Goal: Transaction & Acquisition: Purchase product/service

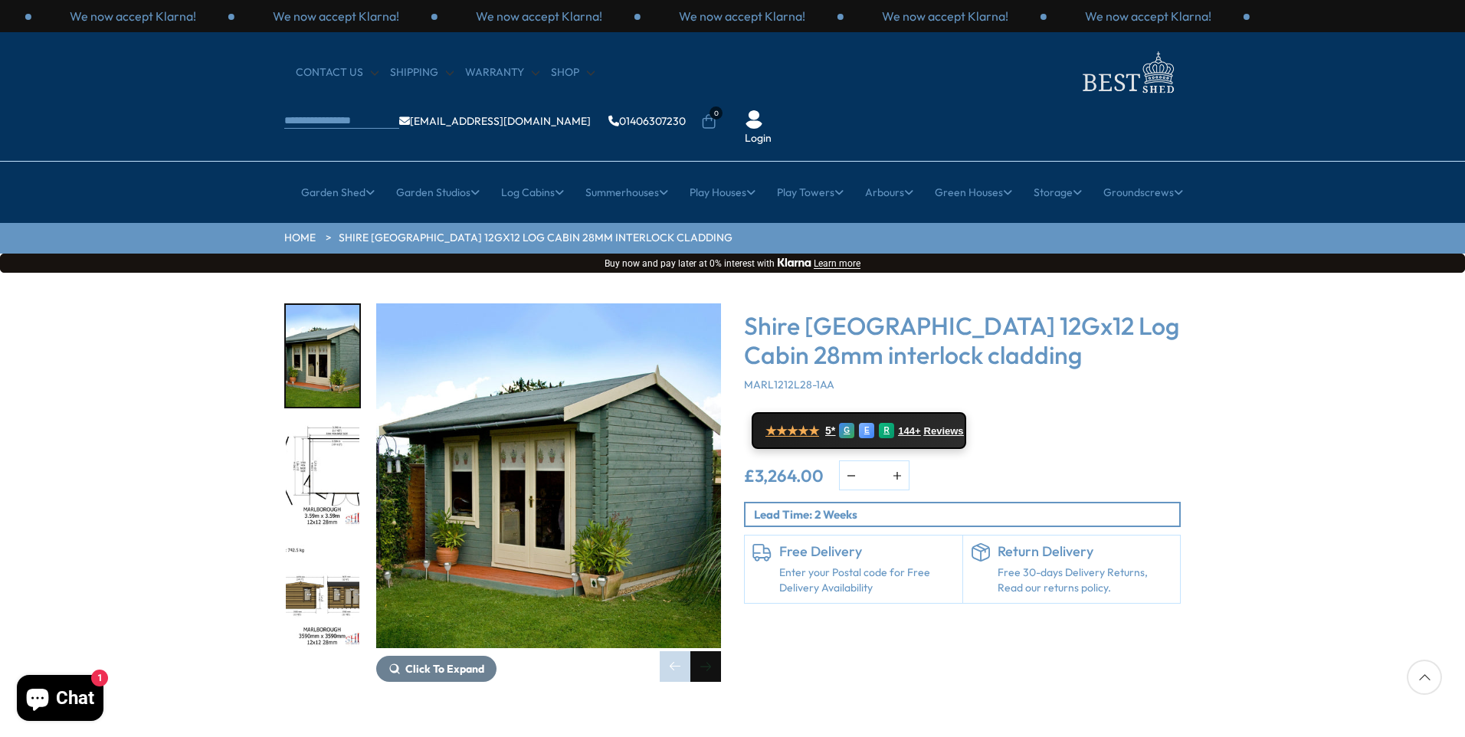
click at [706, 651] on div "Next slide" at bounding box center [705, 666] width 31 height 31
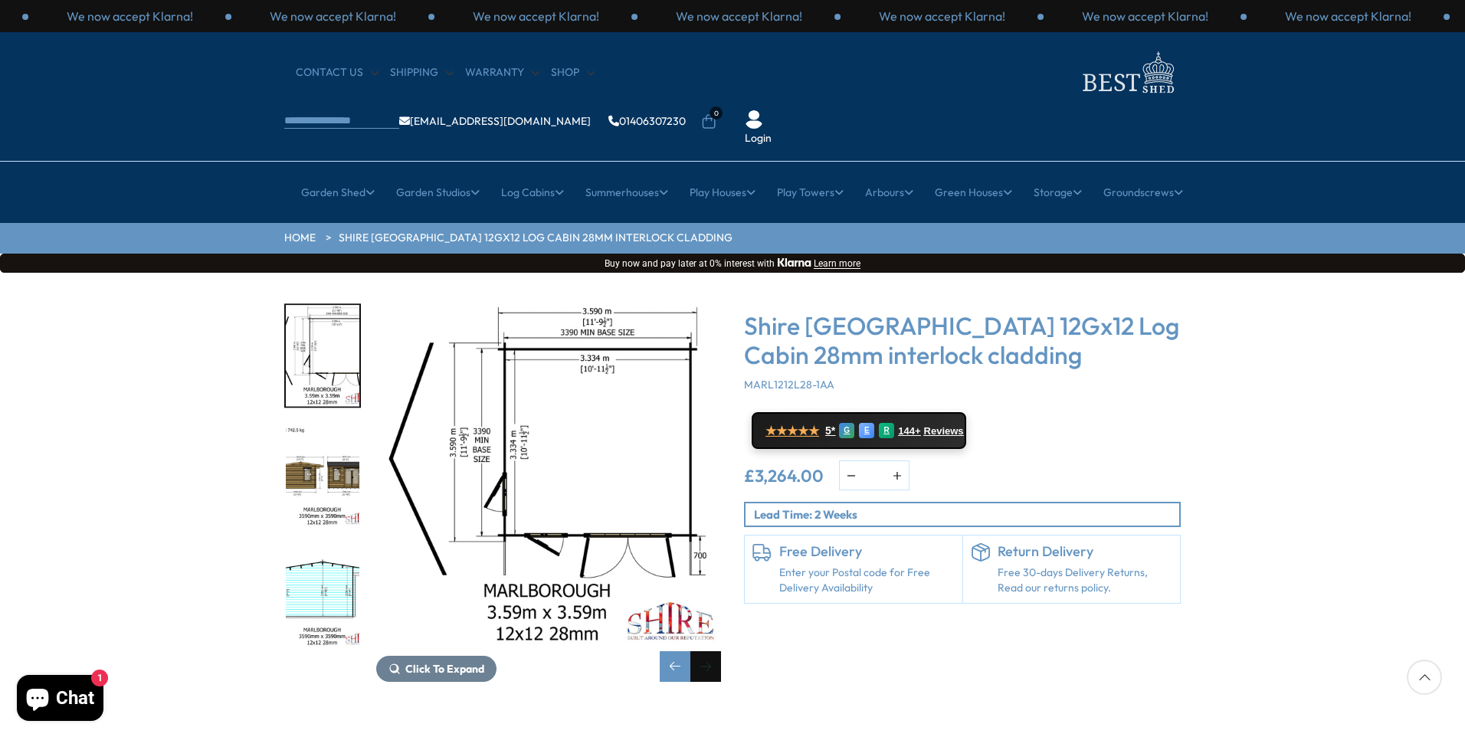
click at [706, 651] on div "Next slide" at bounding box center [705, 666] width 31 height 31
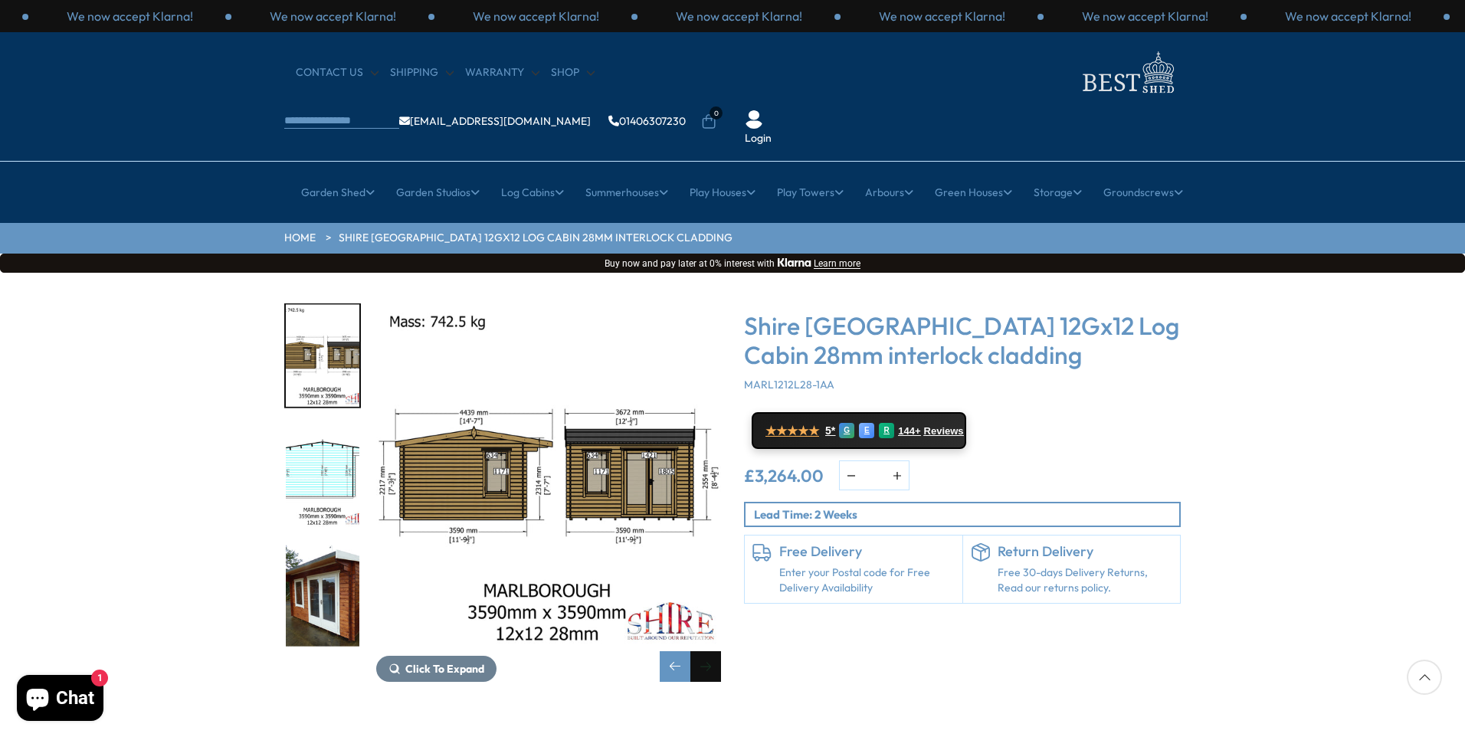
click at [706, 651] on div "Next slide" at bounding box center [705, 666] width 31 height 31
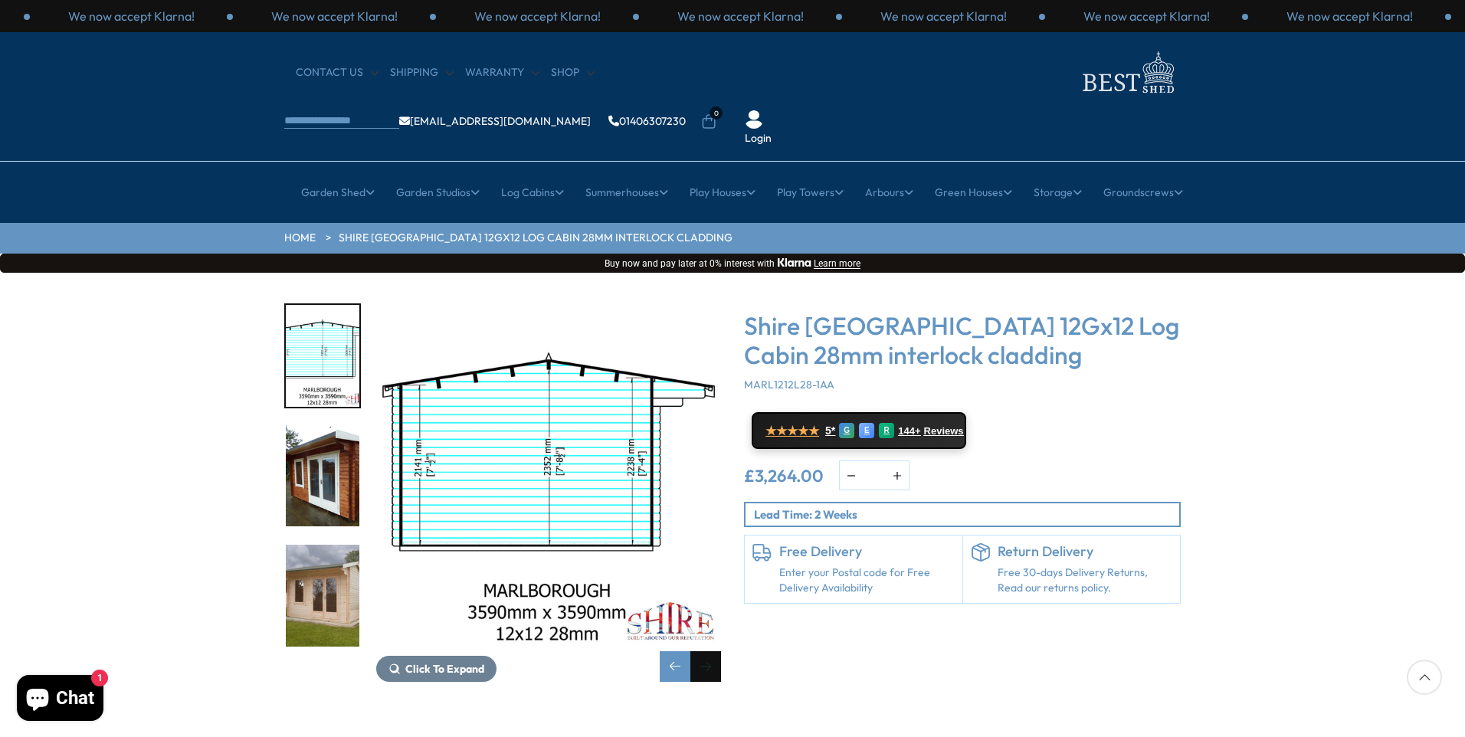
click at [706, 651] on div "Next slide" at bounding box center [705, 666] width 31 height 31
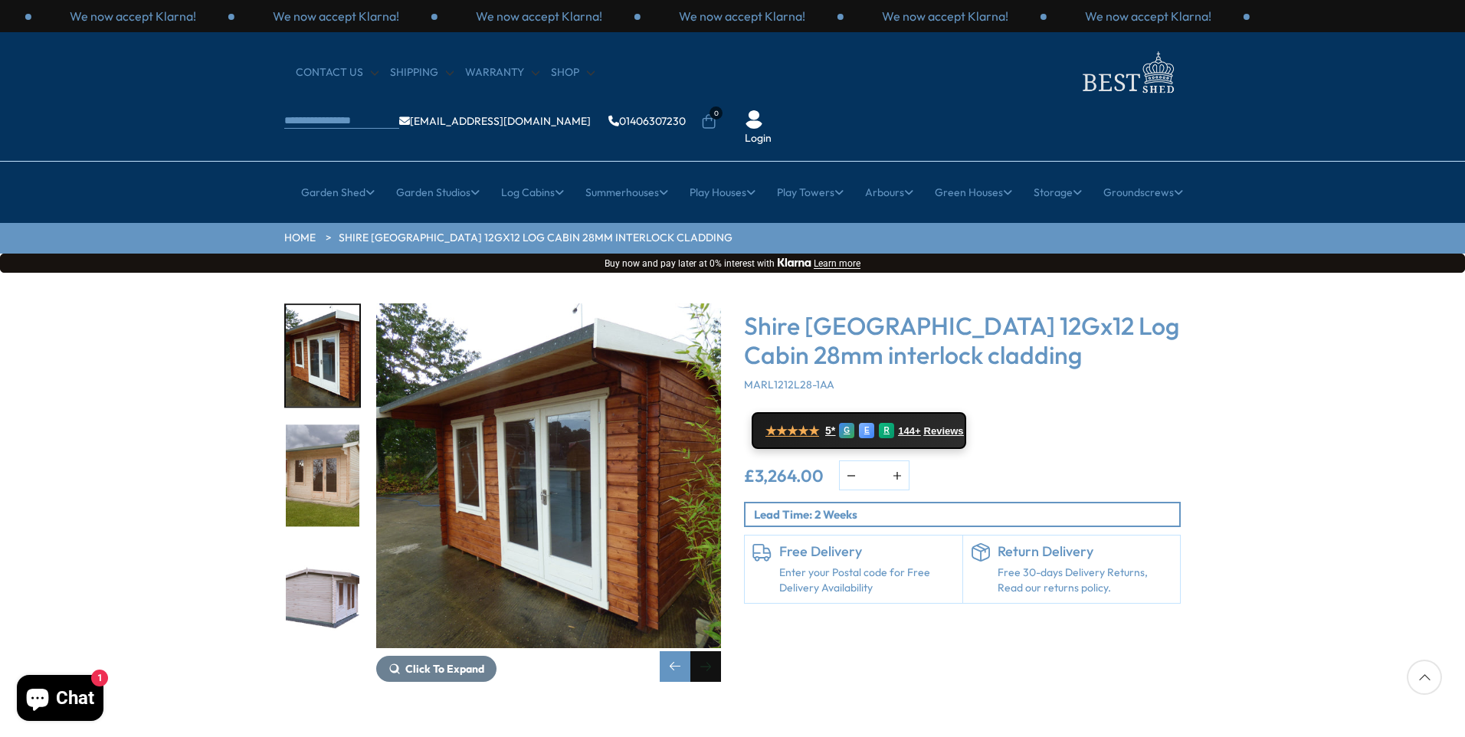
click at [706, 651] on div "Next slide" at bounding box center [705, 666] width 31 height 31
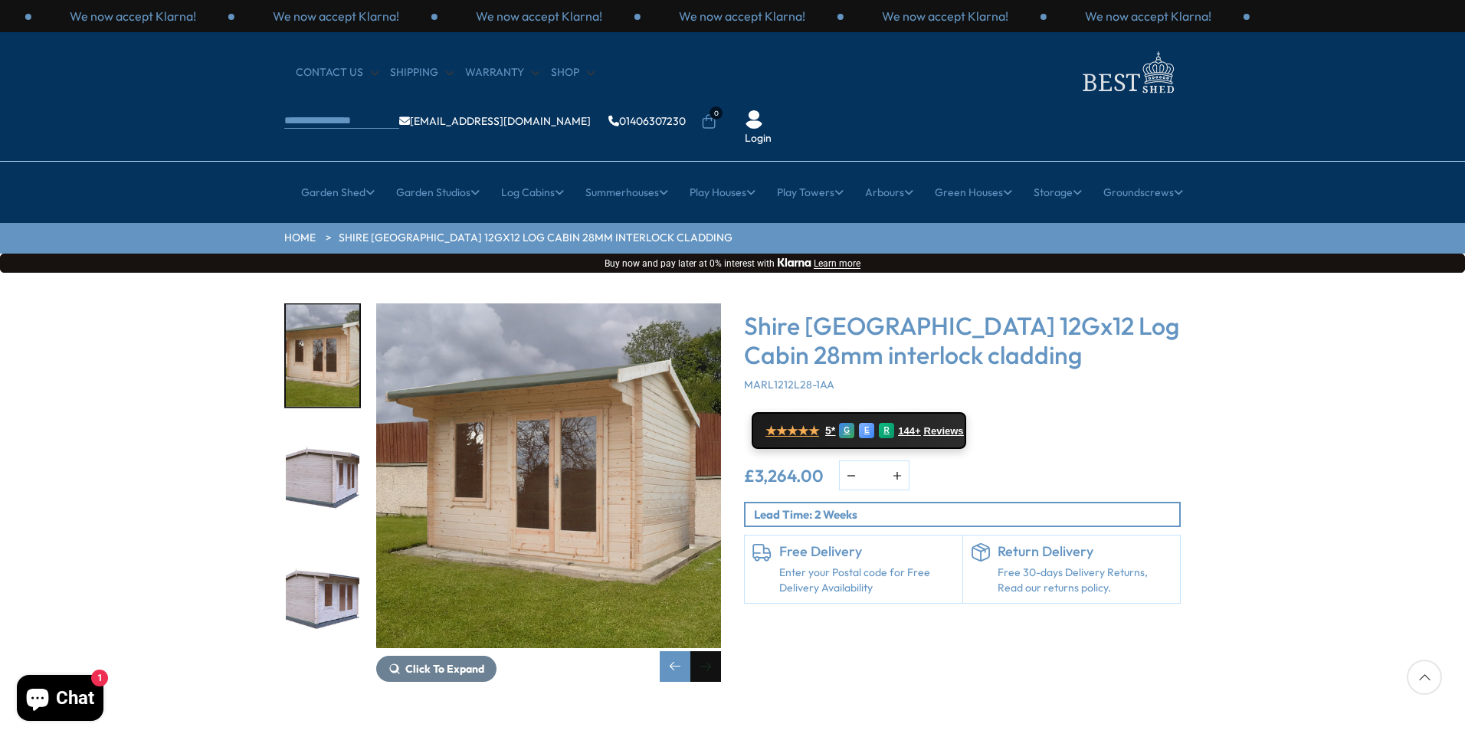
click at [709, 651] on div "Next slide" at bounding box center [705, 666] width 31 height 31
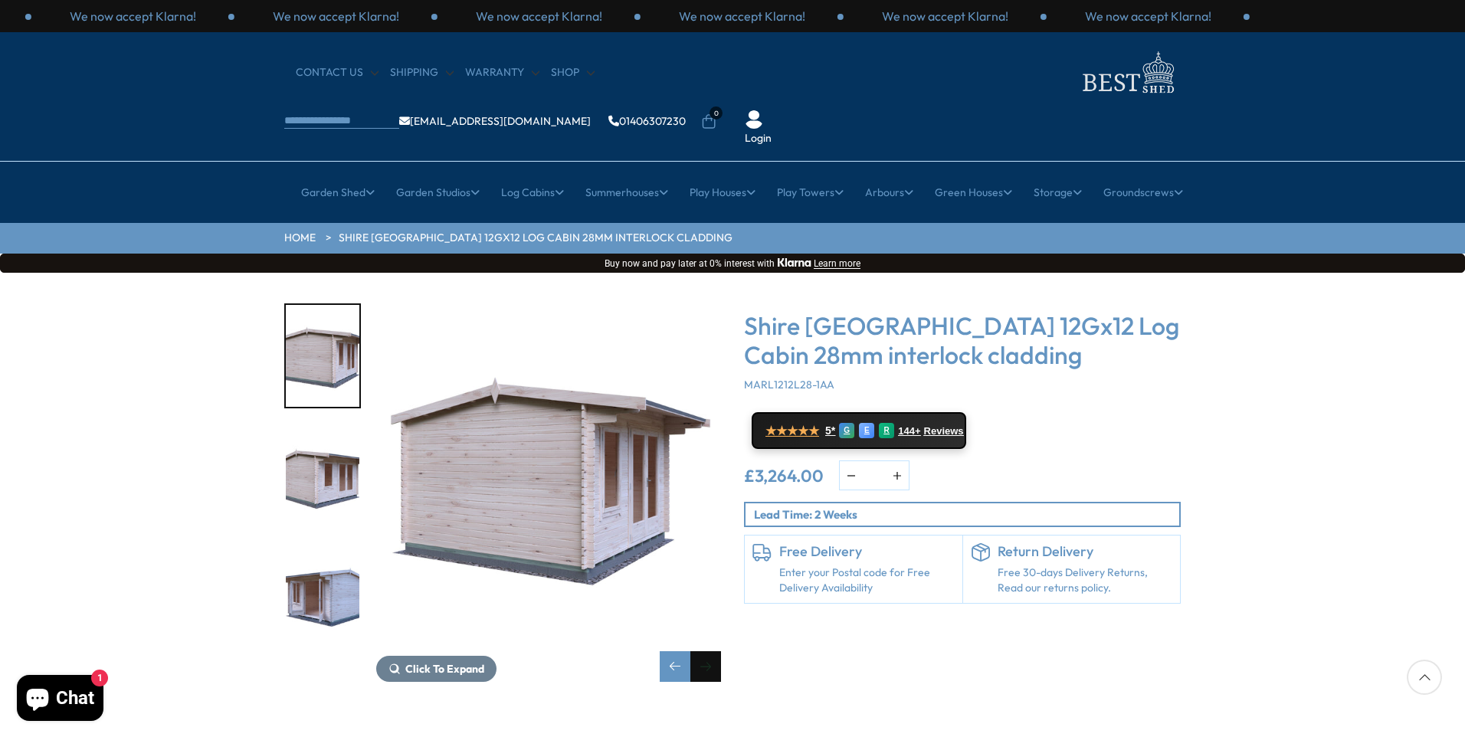
click at [709, 651] on div "Next slide" at bounding box center [705, 666] width 31 height 31
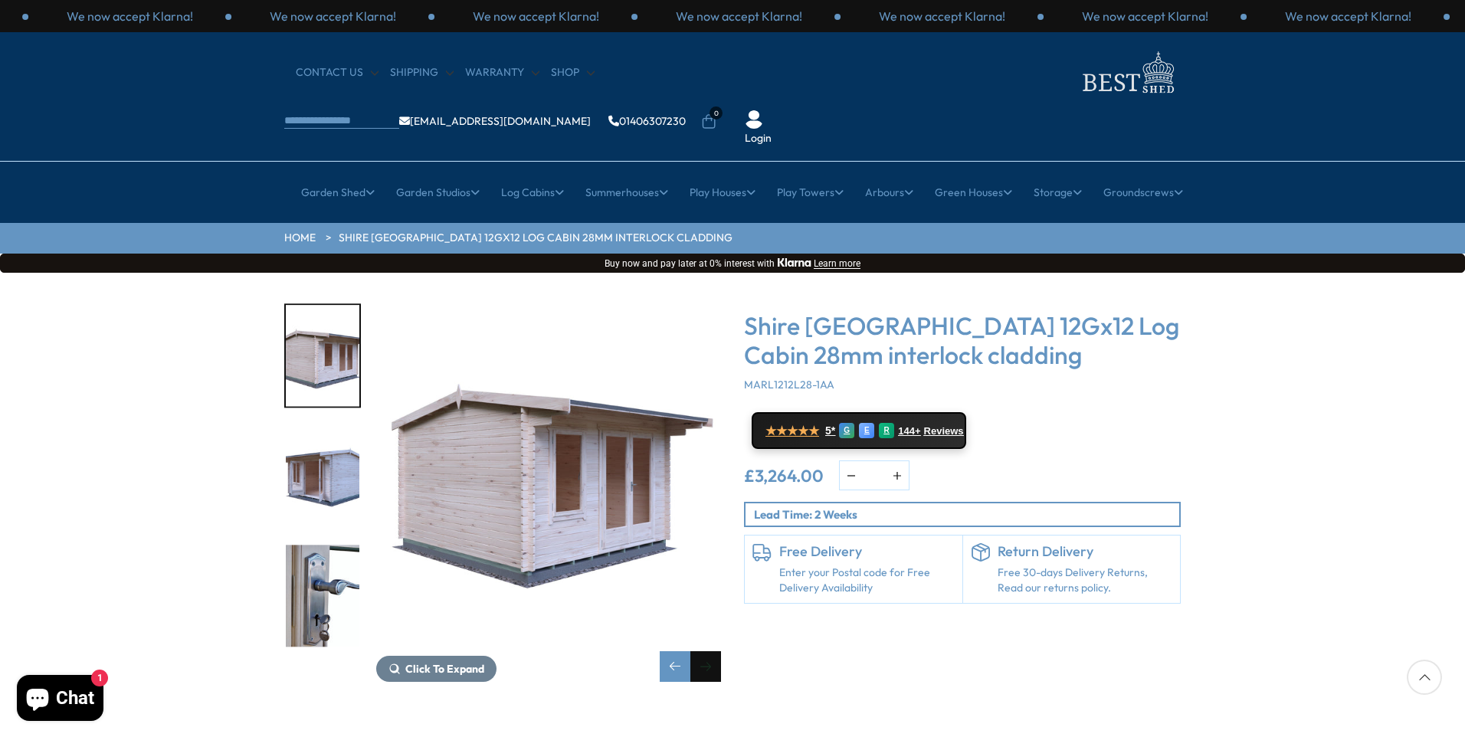
click at [709, 651] on div "Next slide" at bounding box center [705, 666] width 31 height 31
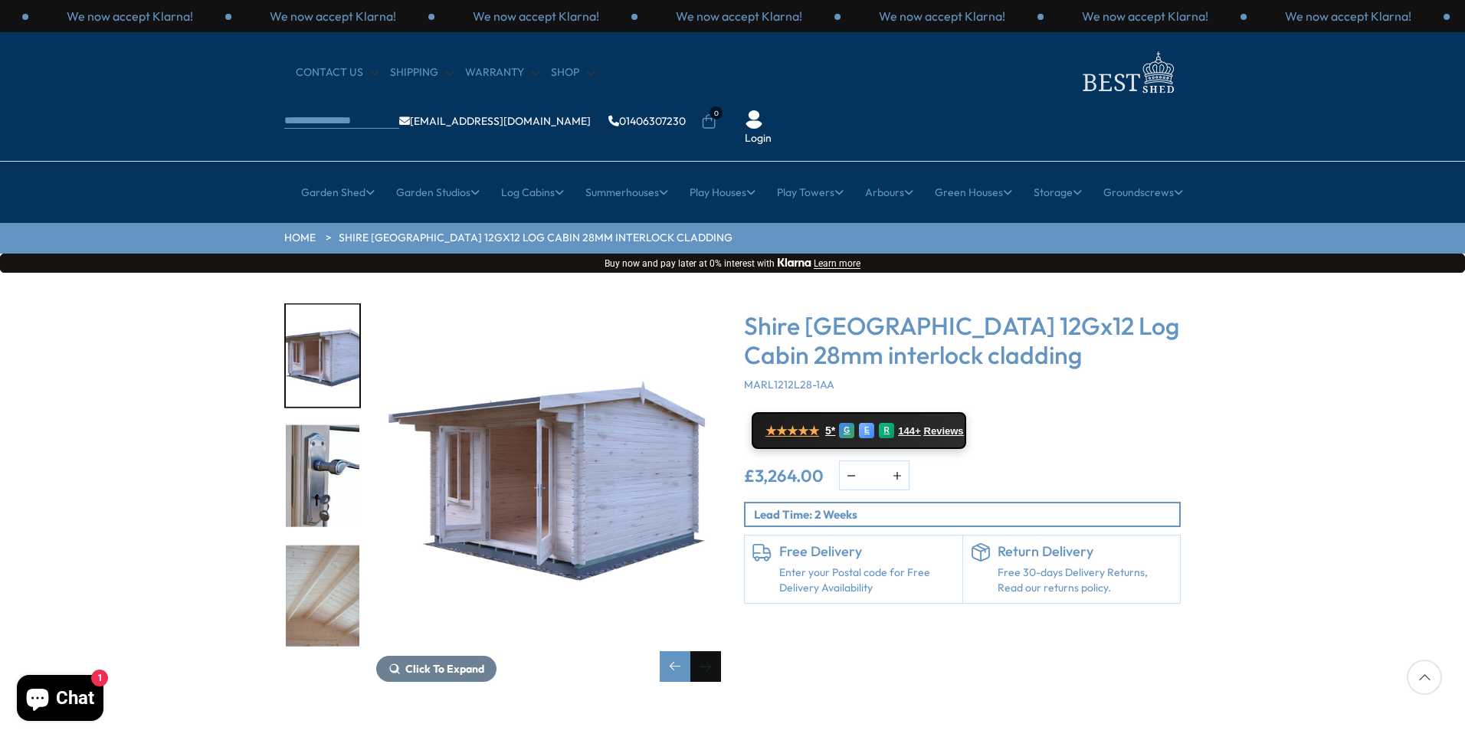
click at [709, 651] on div "Next slide" at bounding box center [705, 666] width 31 height 31
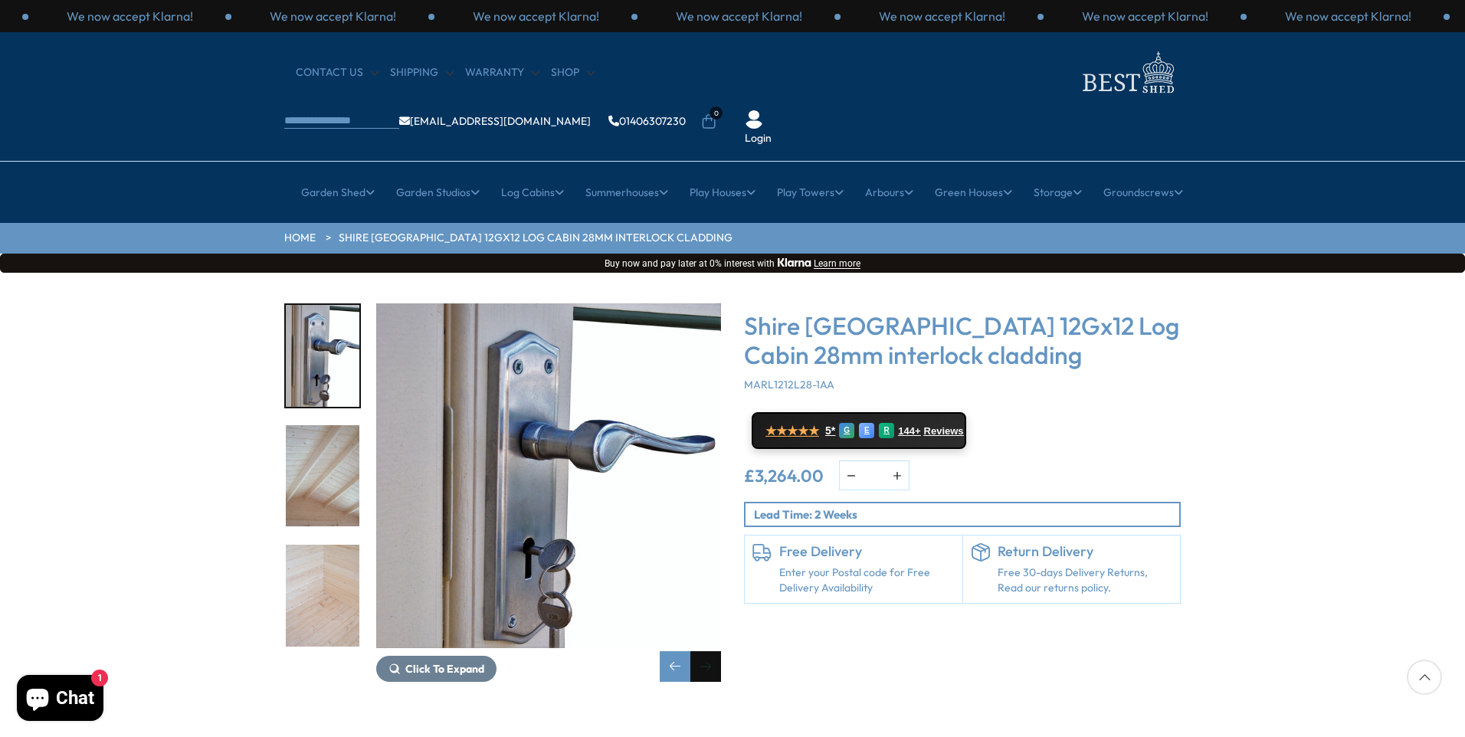
click at [709, 651] on div "Next slide" at bounding box center [705, 666] width 31 height 31
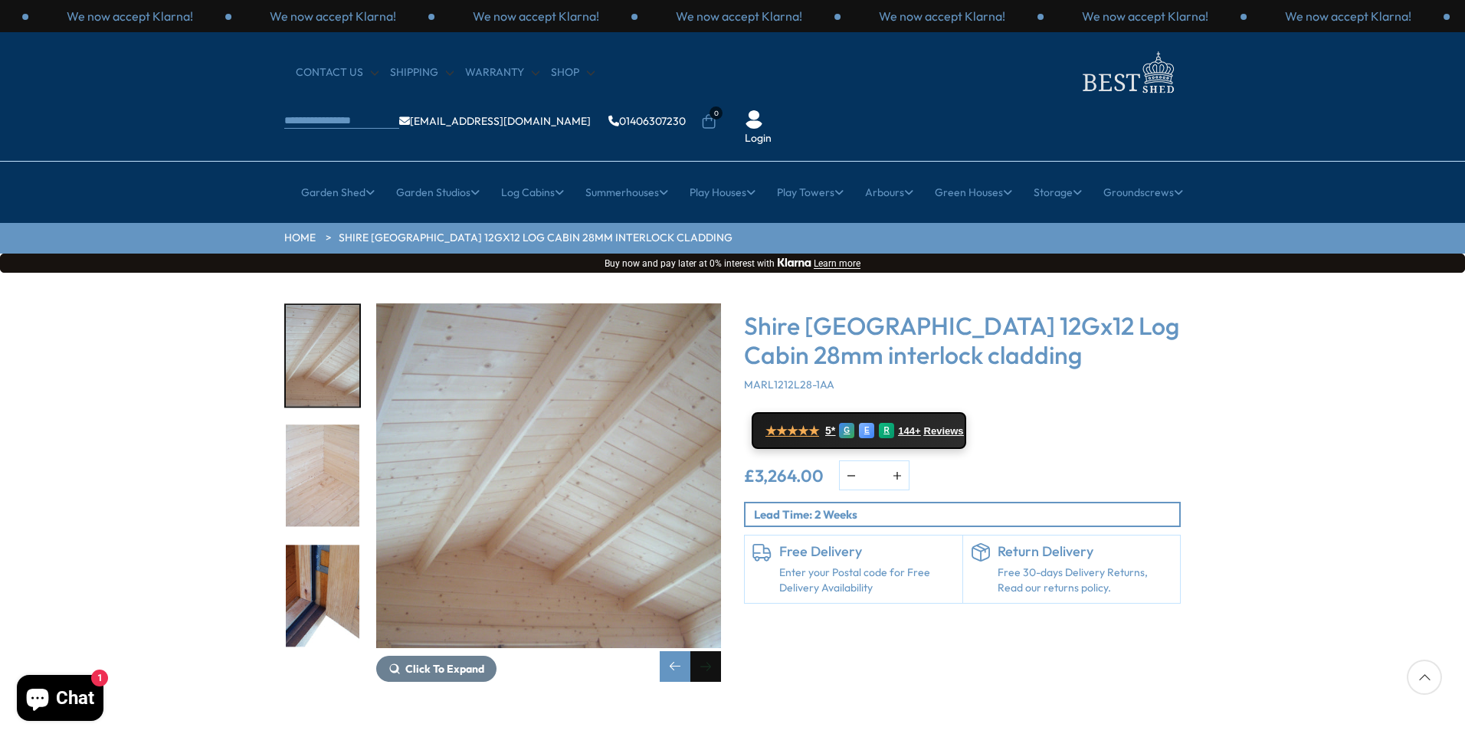
click at [709, 651] on div "Next slide" at bounding box center [705, 666] width 31 height 31
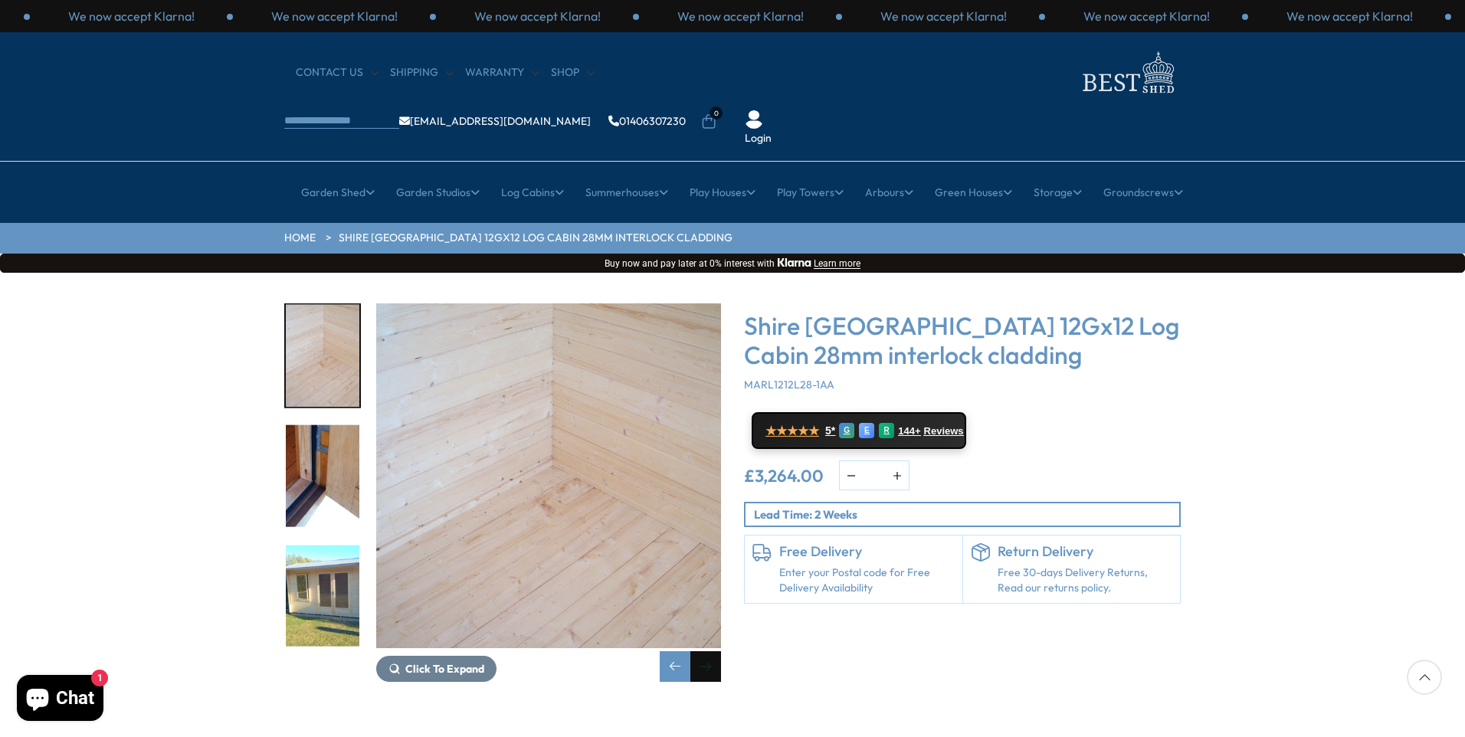
click at [709, 651] on div "Next slide" at bounding box center [705, 666] width 31 height 31
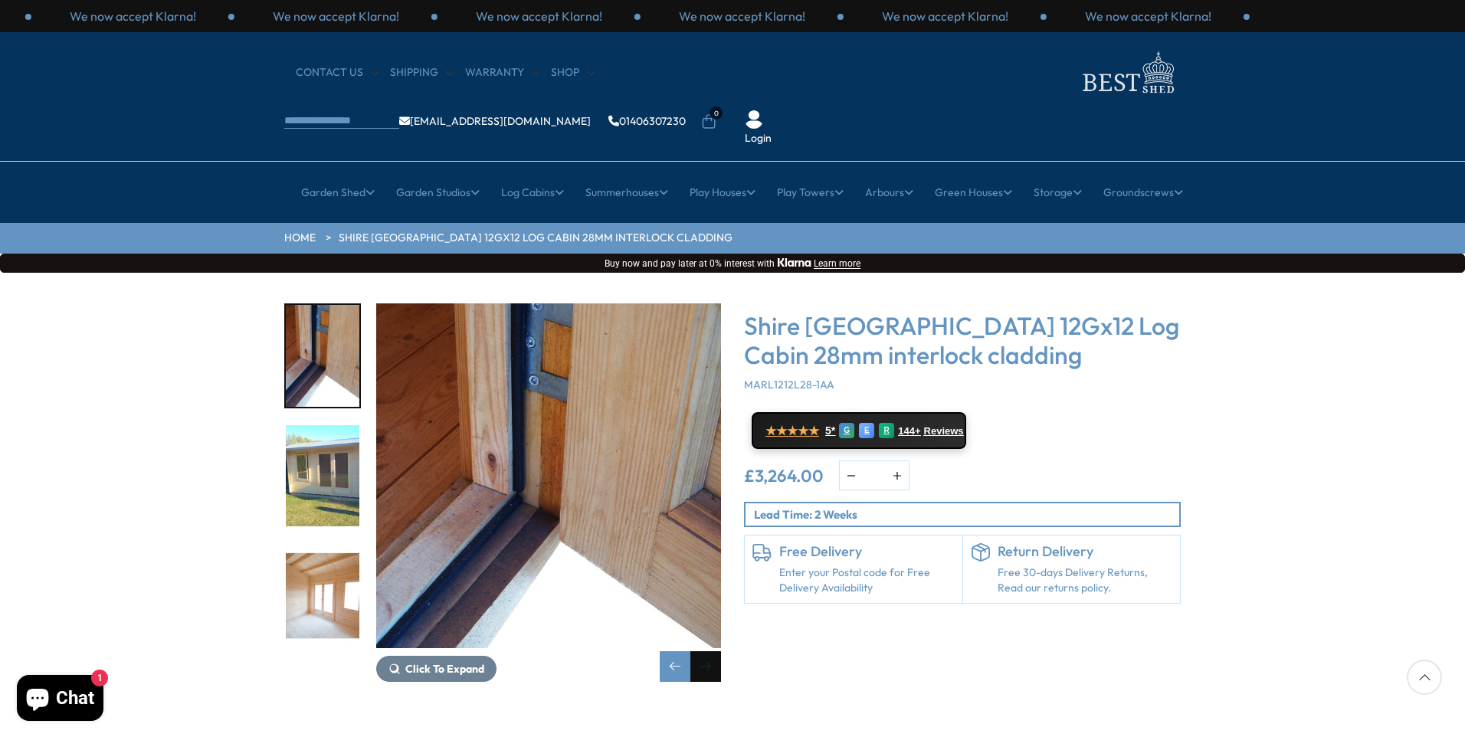
click at [709, 651] on div "Next slide" at bounding box center [705, 666] width 31 height 31
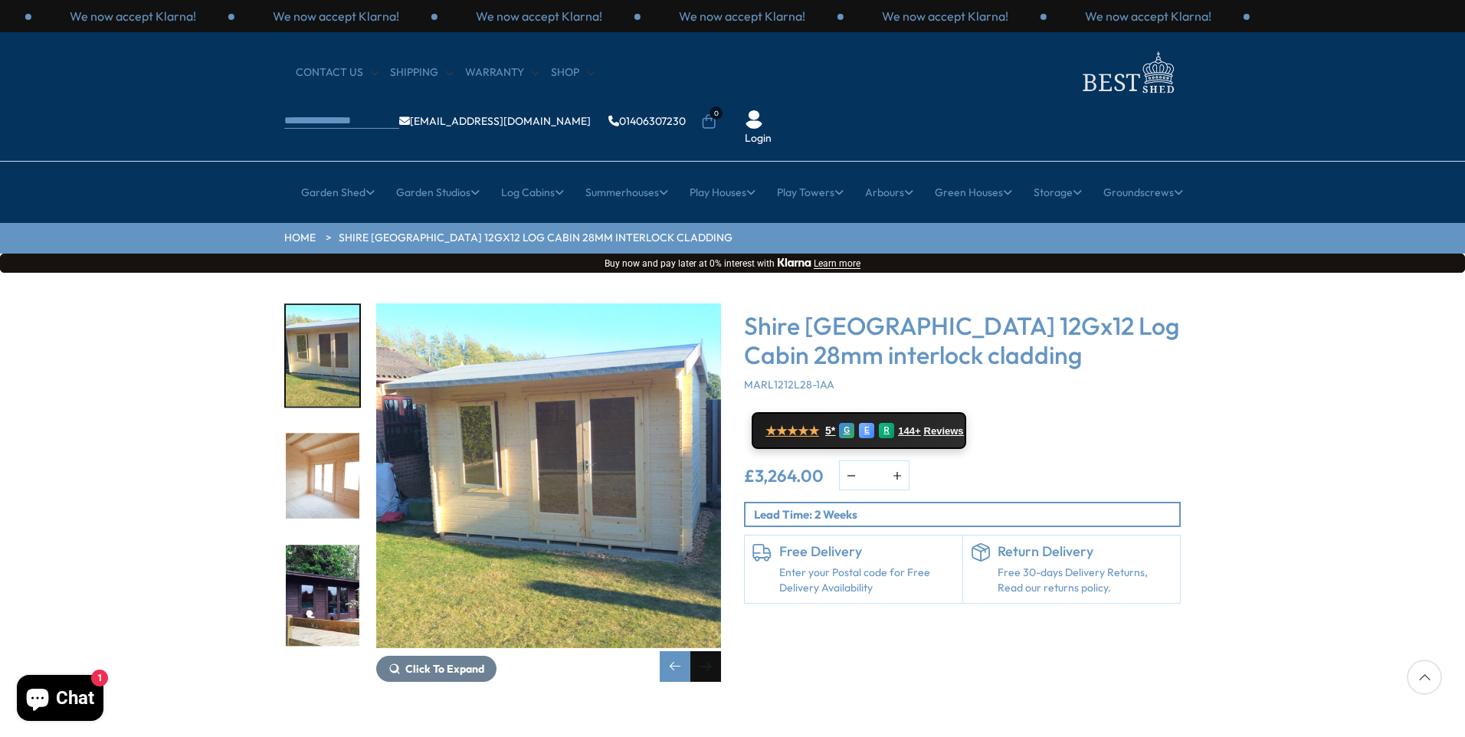
click at [709, 651] on div "Next slide" at bounding box center [705, 666] width 31 height 31
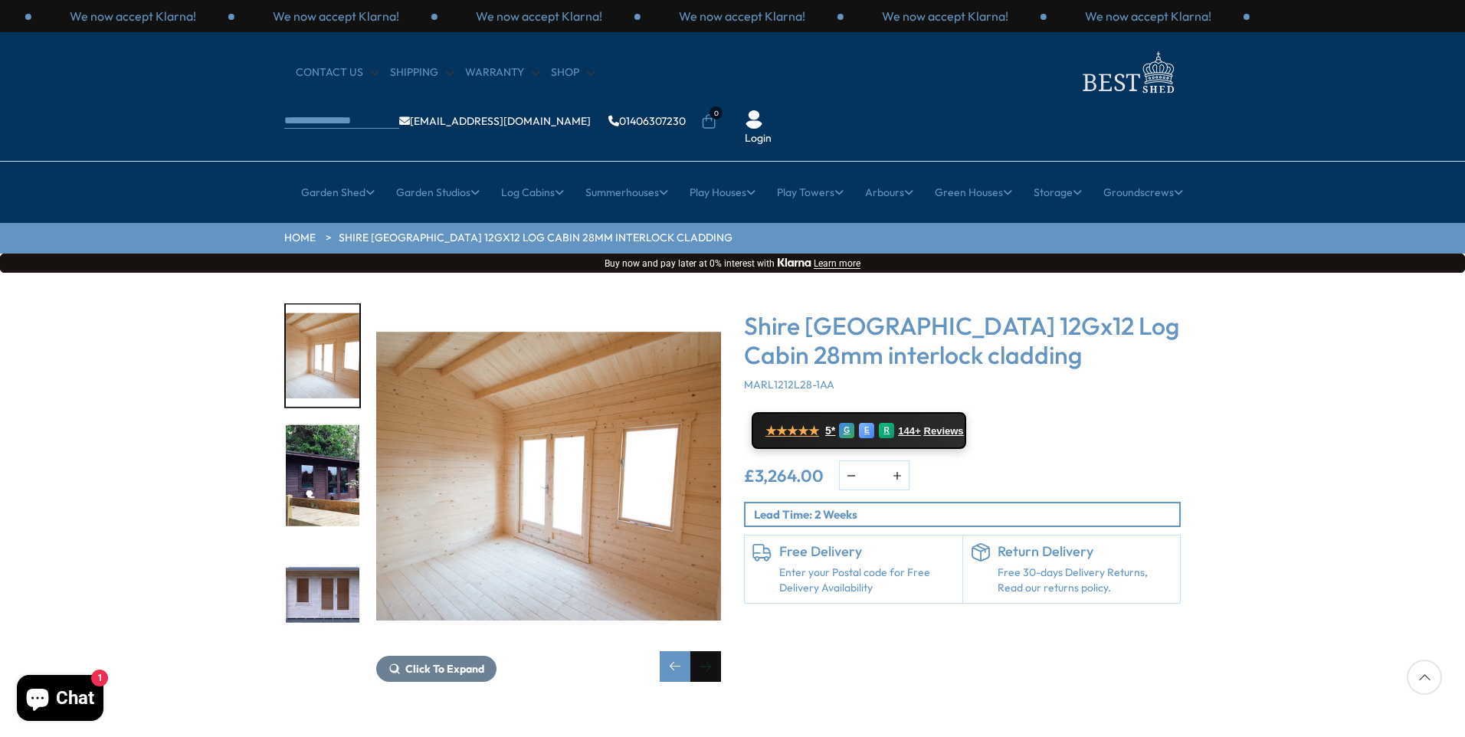
click at [709, 651] on div "Next slide" at bounding box center [705, 666] width 31 height 31
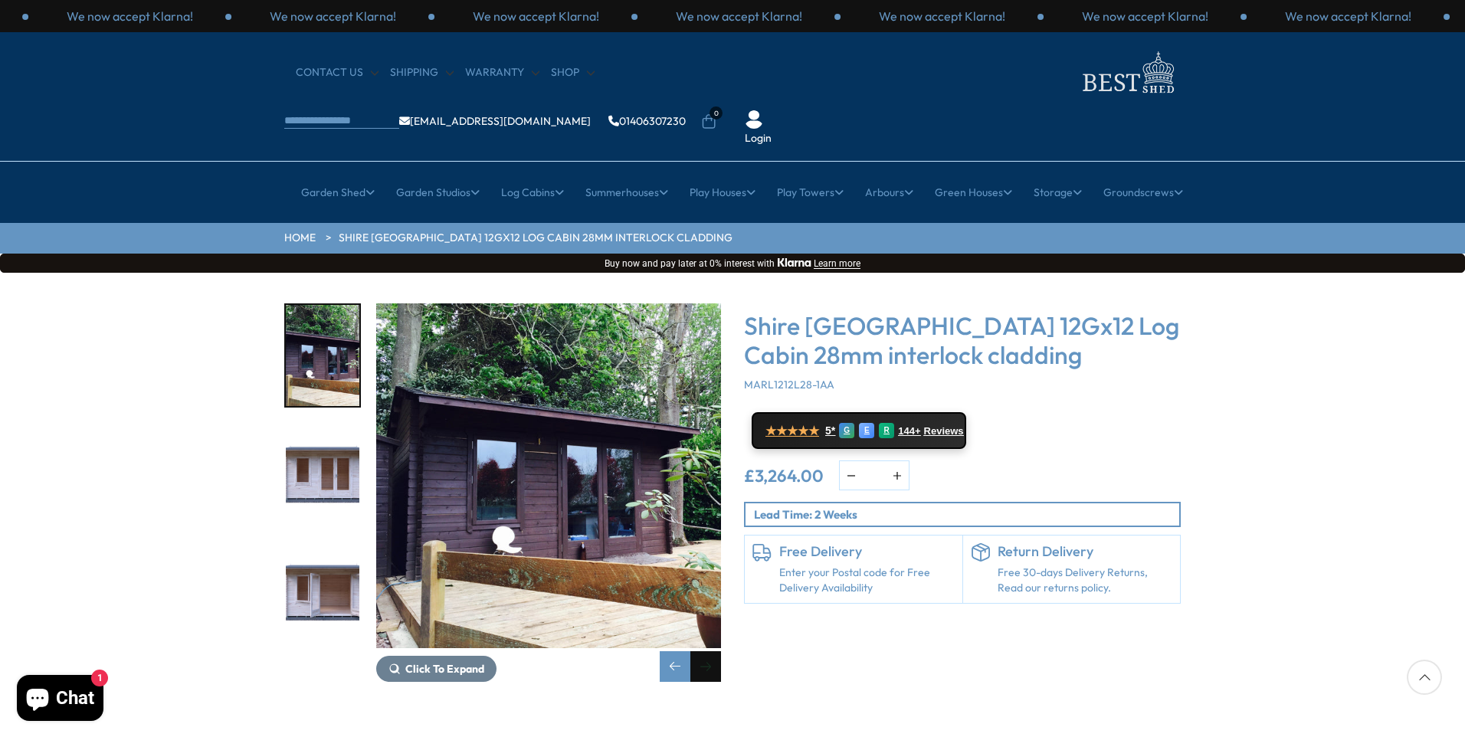
click at [709, 651] on div "Next slide" at bounding box center [705, 666] width 31 height 31
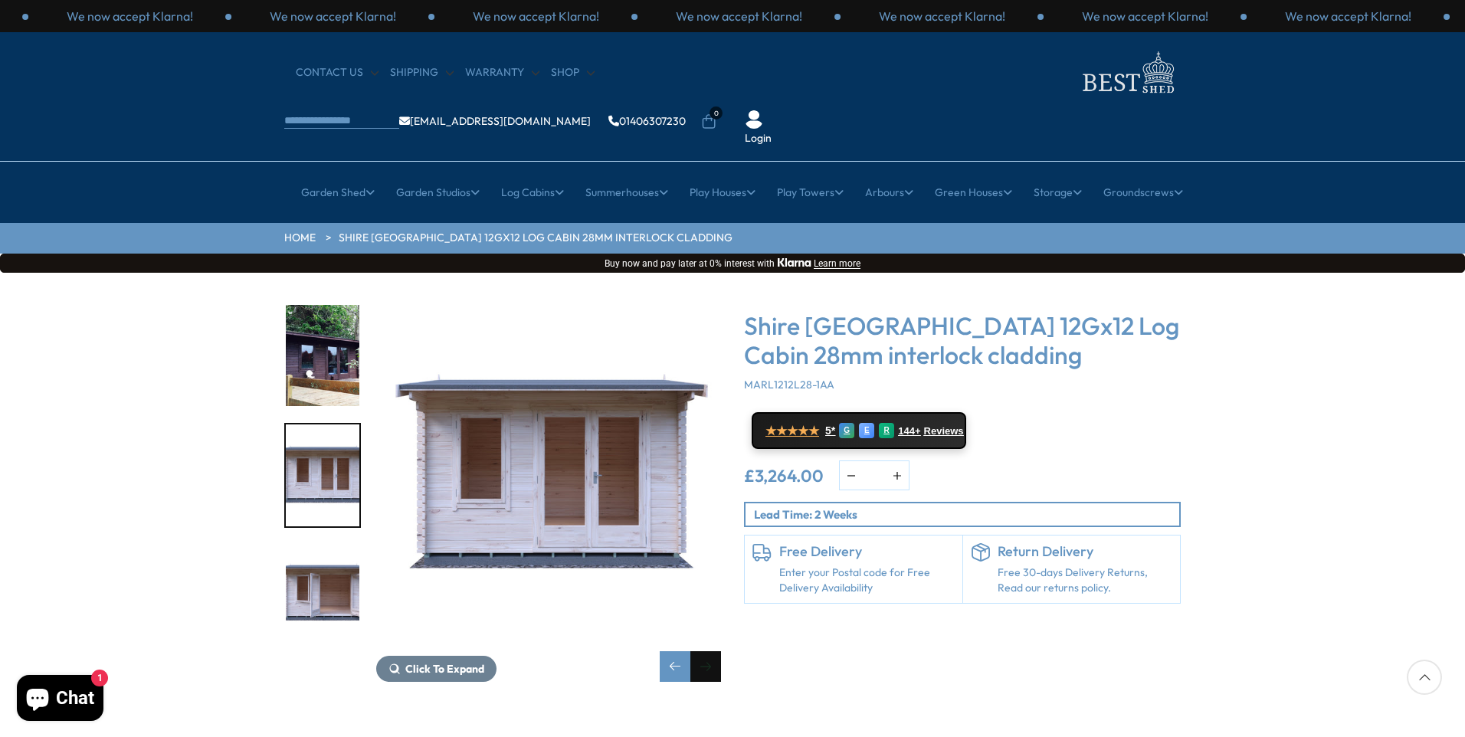
click at [709, 651] on div "Next slide" at bounding box center [705, 666] width 31 height 31
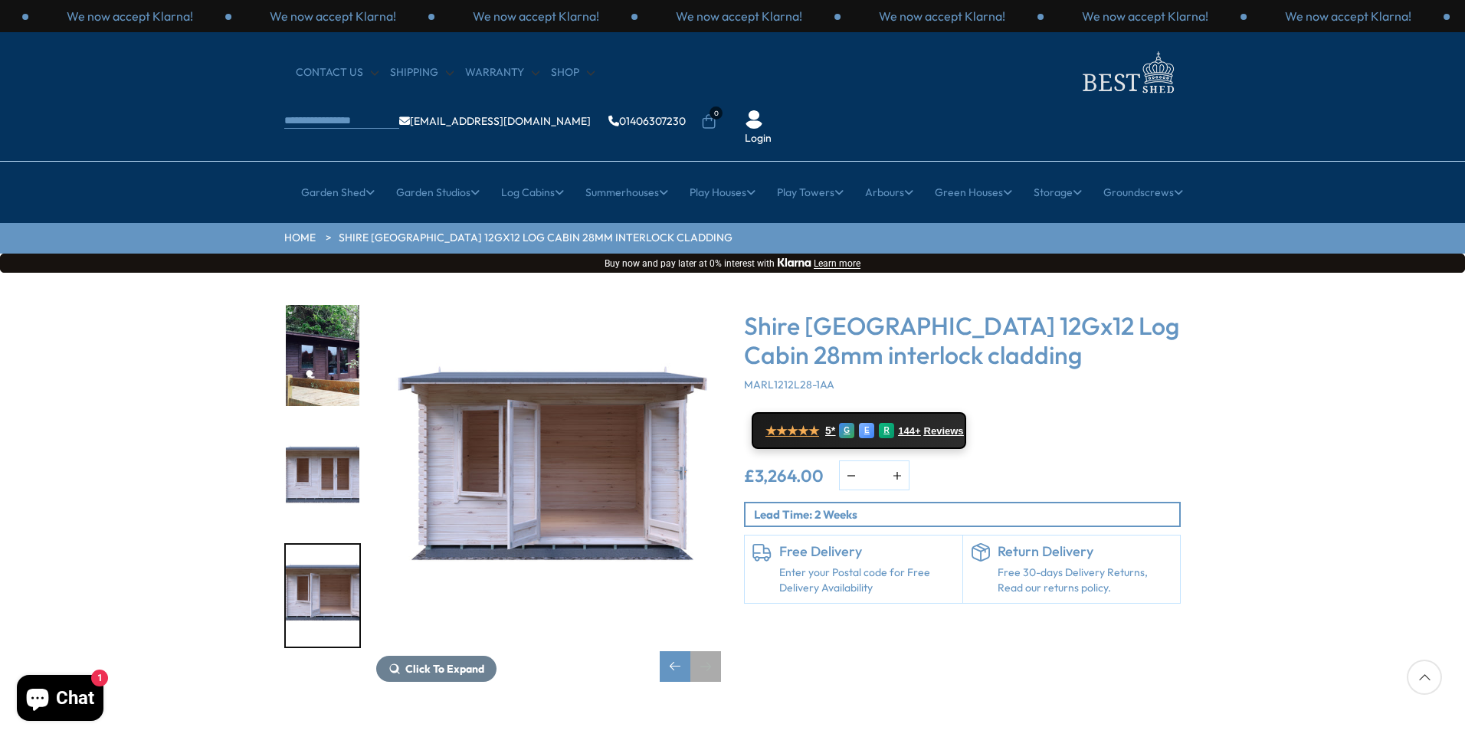
click at [709, 651] on div "Next slide" at bounding box center [705, 666] width 31 height 31
